Goal: Information Seeking & Learning: Learn about a topic

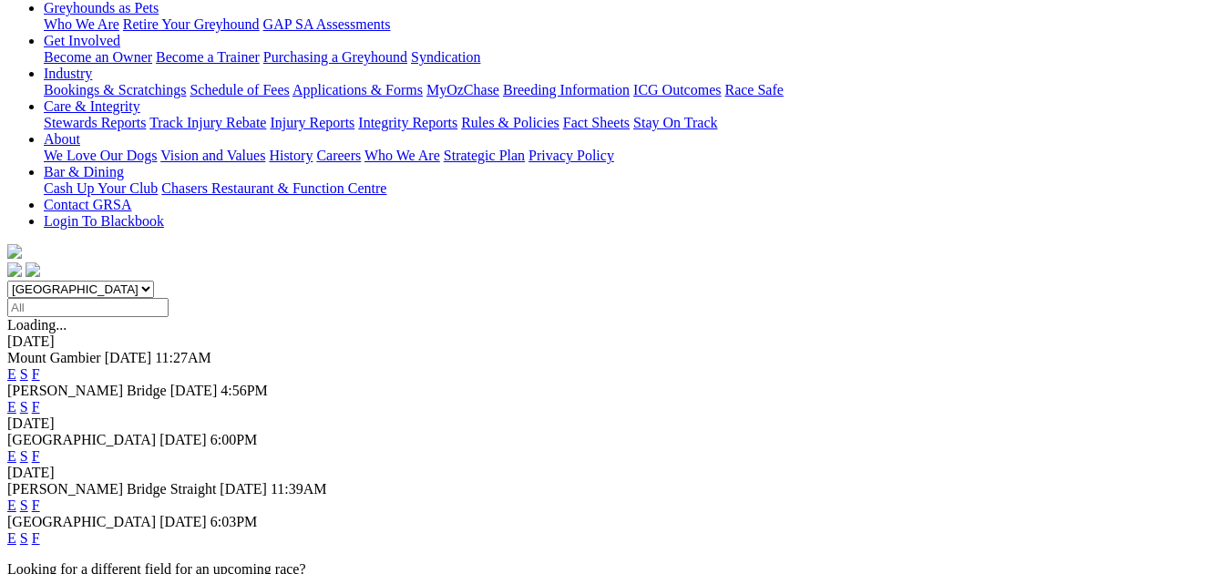
scroll to position [316, 0]
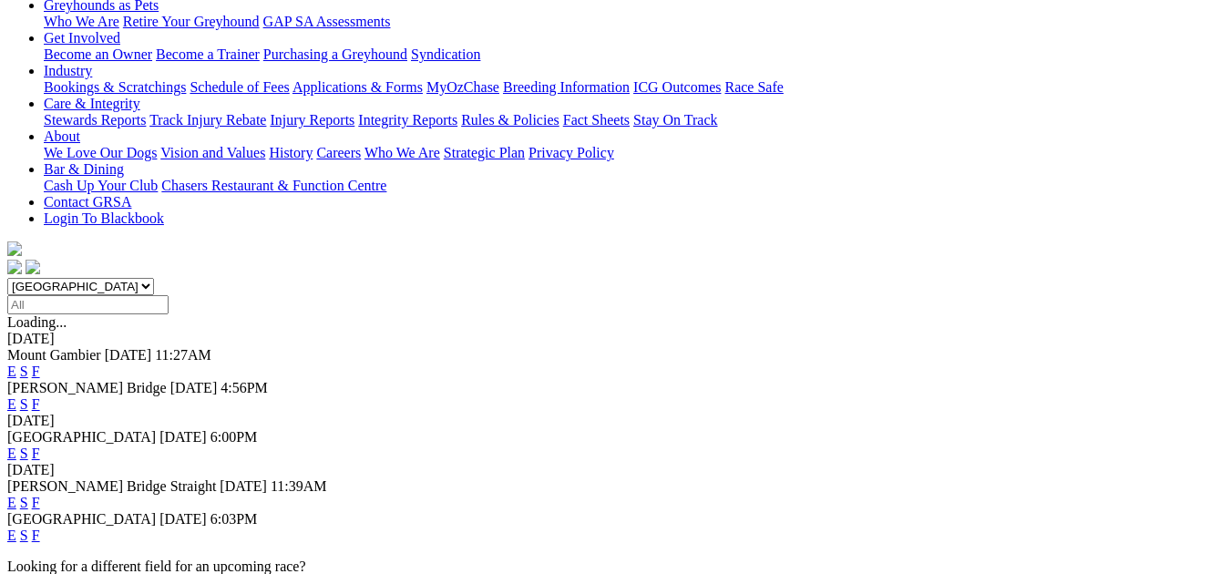
click at [40, 446] on link "F" at bounding box center [36, 453] width 8 height 15
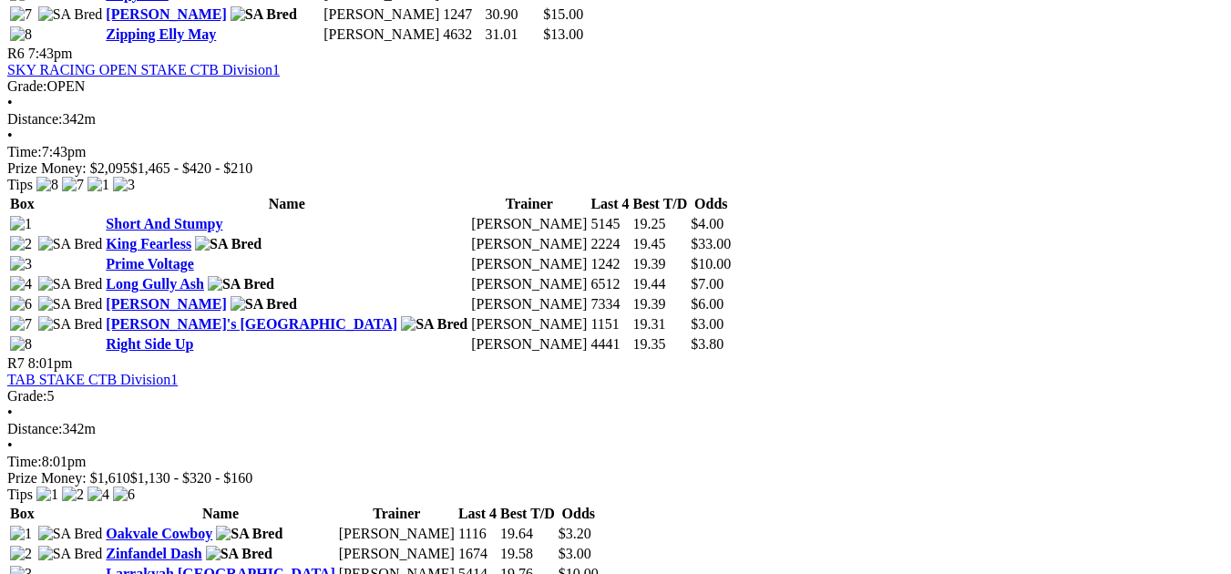
scroll to position [2480, 0]
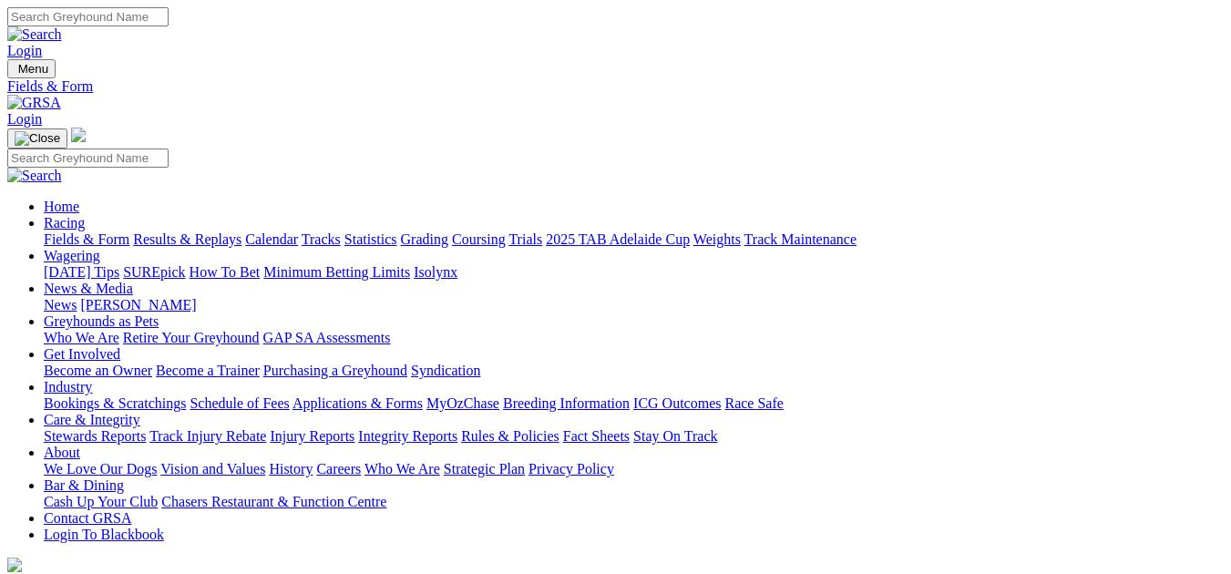
click at [298, 231] on link "Calendar" at bounding box center [271, 238] width 53 height 15
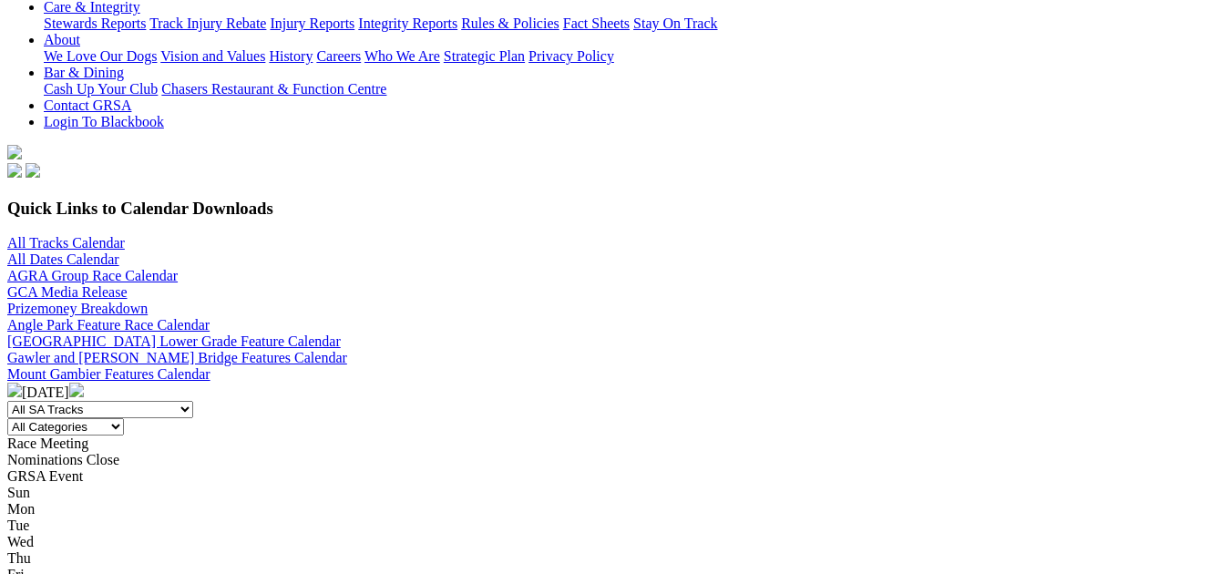
scroll to position [449, 0]
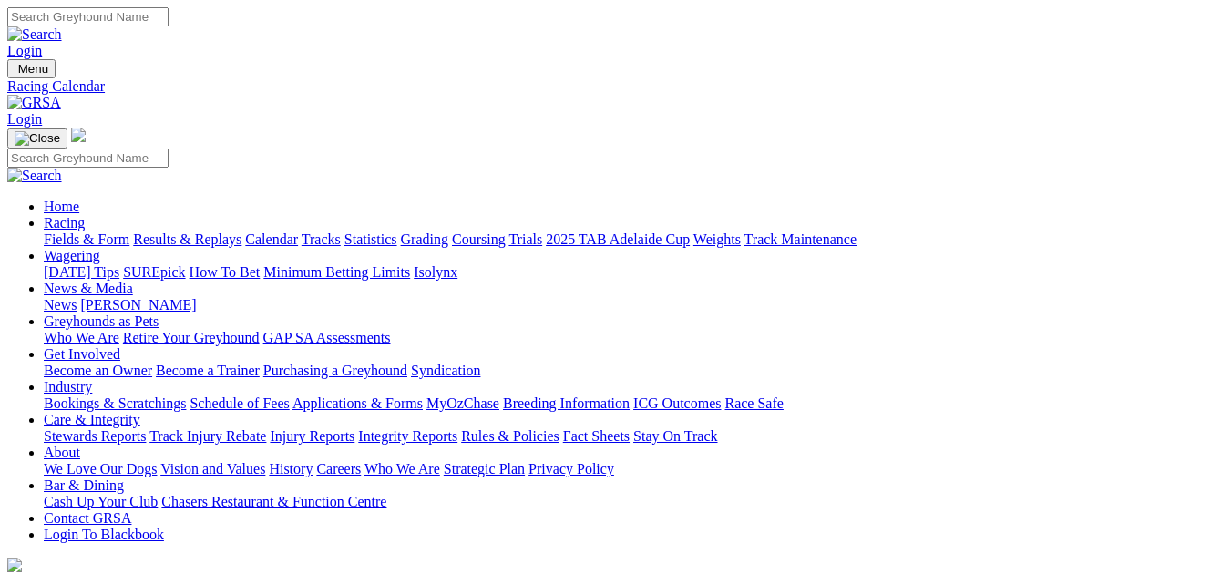
scroll to position [502, 0]
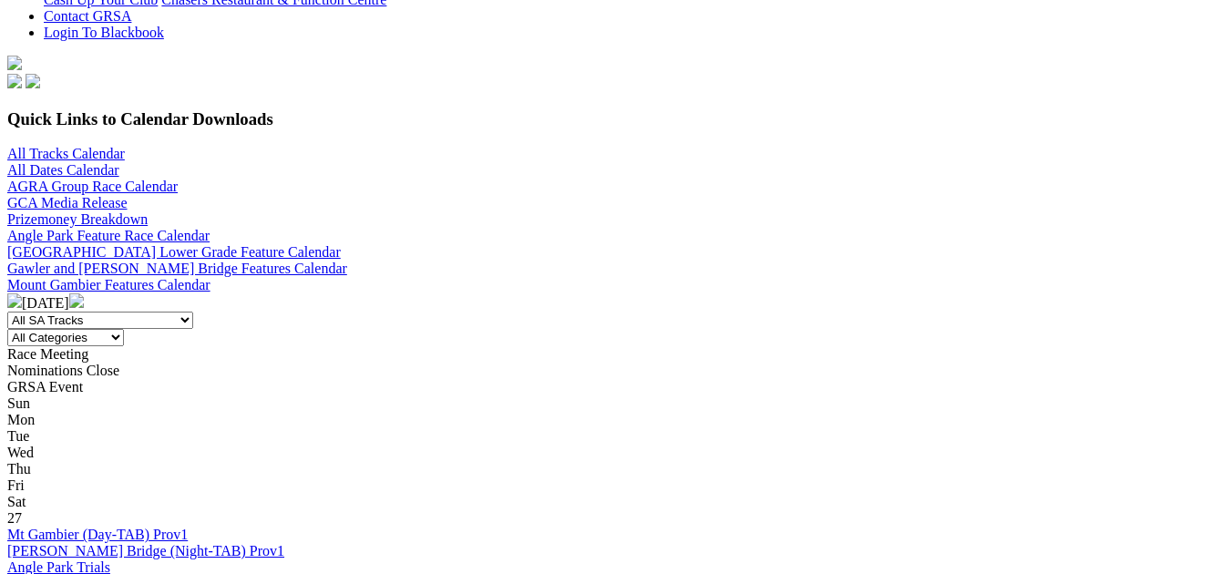
click at [193, 312] on select "All SA Tracks Angle Park Gawler Mount Gambier Murray Bridge Virginia GOTBA Cour…" at bounding box center [100, 320] width 186 height 17
